Goal: Task Accomplishment & Management: Use online tool/utility

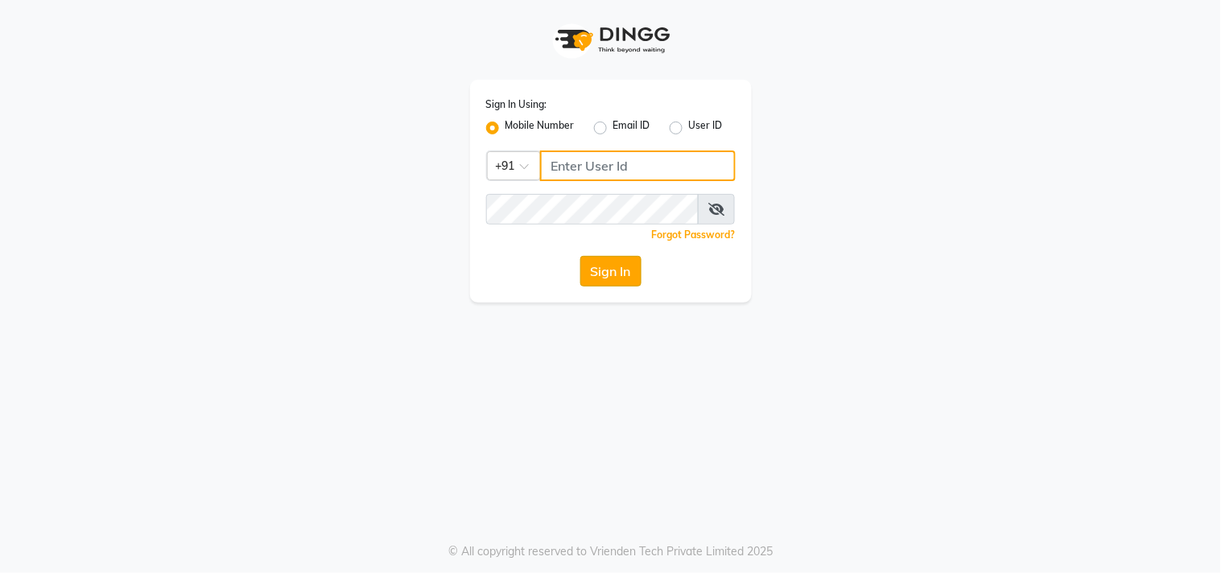
type input "9711156767"
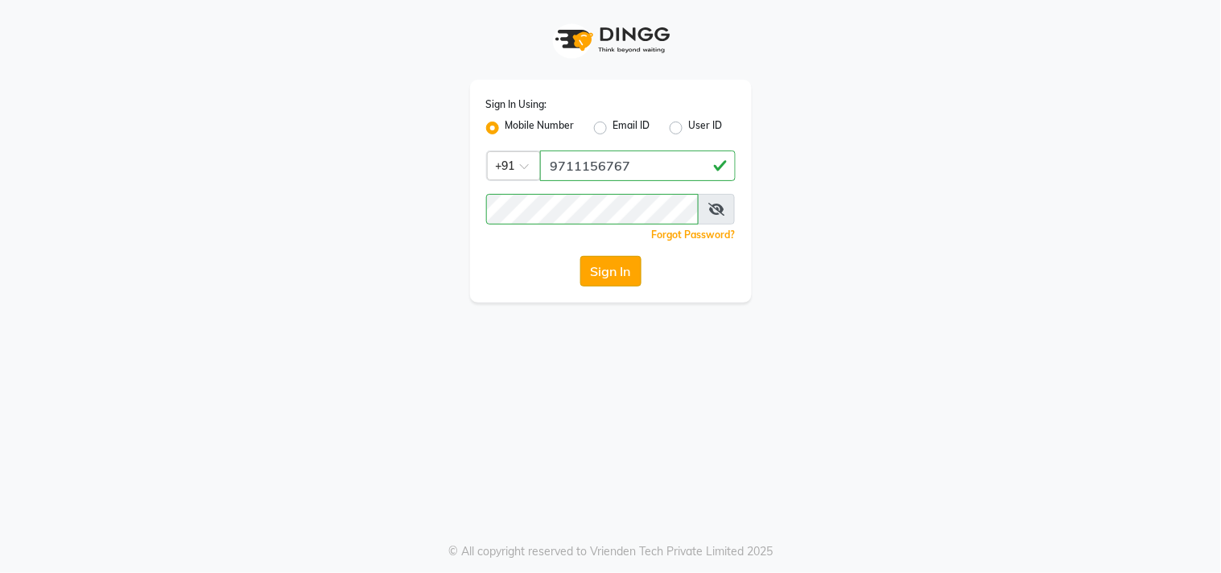
click at [602, 275] on button "Sign In" at bounding box center [610, 271] width 61 height 31
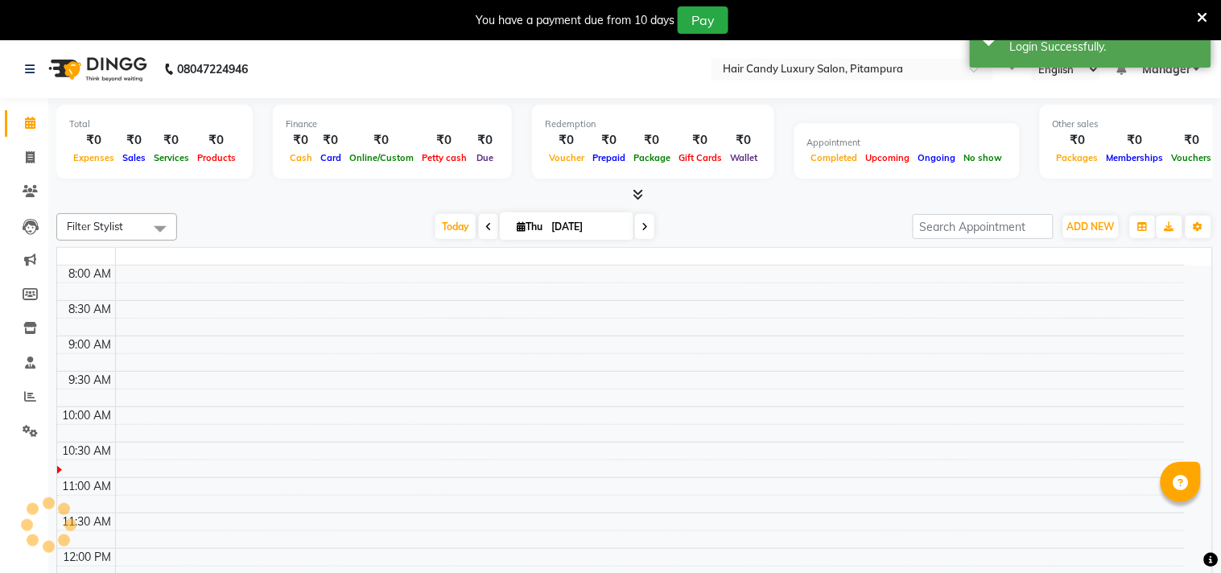
select select "en"
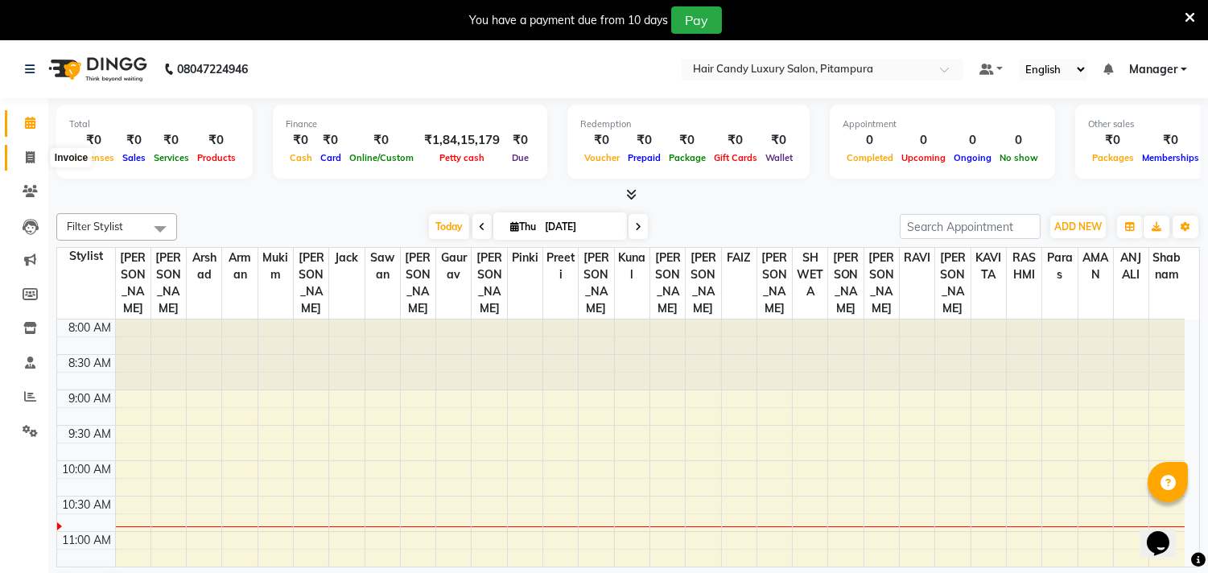
drag, startPoint x: 35, startPoint y: 150, endPoint x: 556, endPoint y: 0, distance: 541.2
click at [35, 151] on span at bounding box center [30, 158] width 28 height 19
select select "4720"
select select "service"
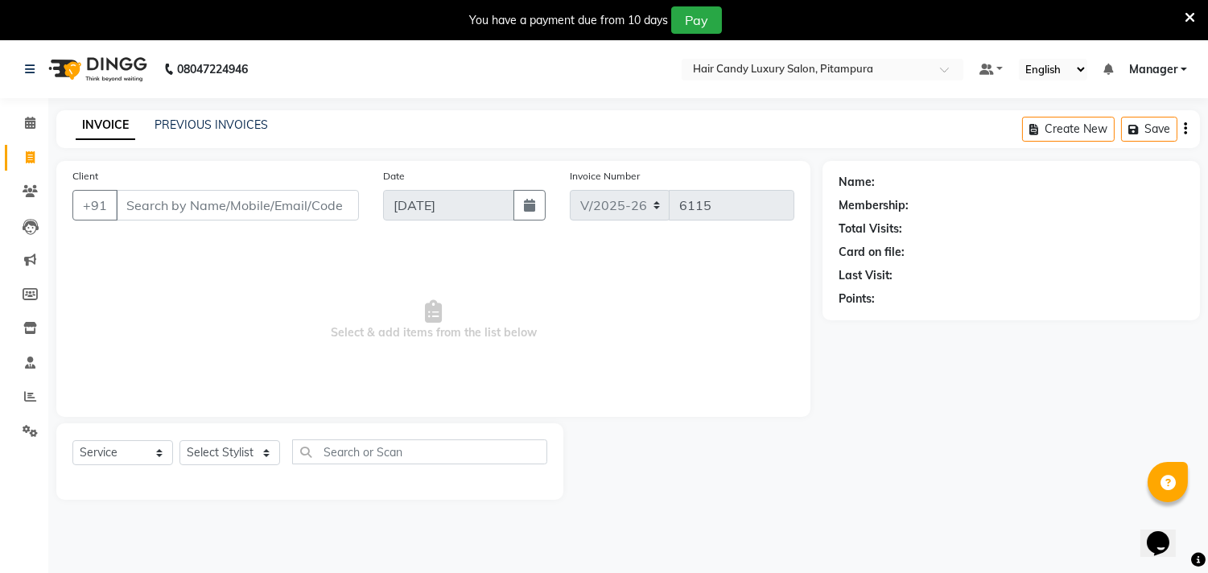
click at [1145, 422] on div "Name: Membership: Total Visits: Card on file: Last Visit: Points:" at bounding box center [1018, 330] width 390 height 339
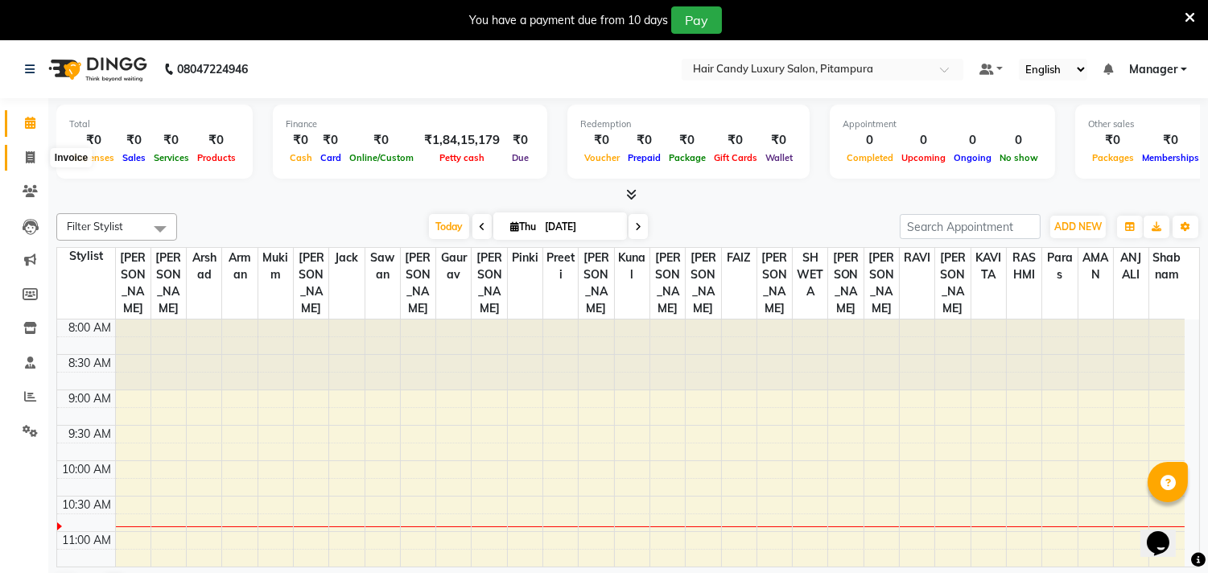
drag, startPoint x: 36, startPoint y: 157, endPoint x: 322, endPoint y: 5, distance: 323.8
click at [36, 158] on span at bounding box center [30, 158] width 28 height 19
select select "service"
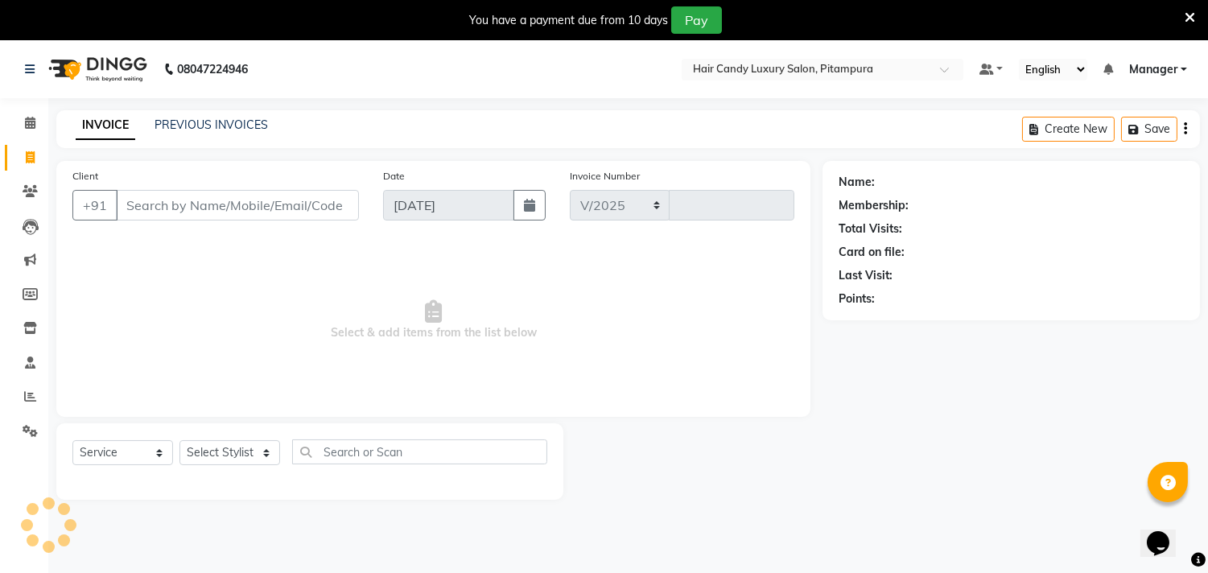
select select "4720"
type input "6115"
